Goal: Find specific page/section: Find specific page/section

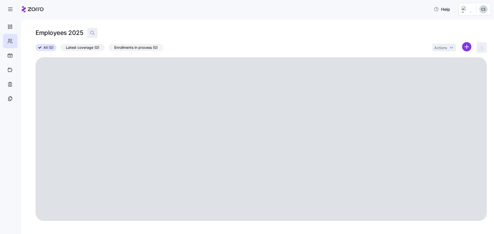
click at [92, 34] on icon "button" at bounding box center [92, 32] width 5 height 5
